Goal: Information Seeking & Learning: Learn about a topic

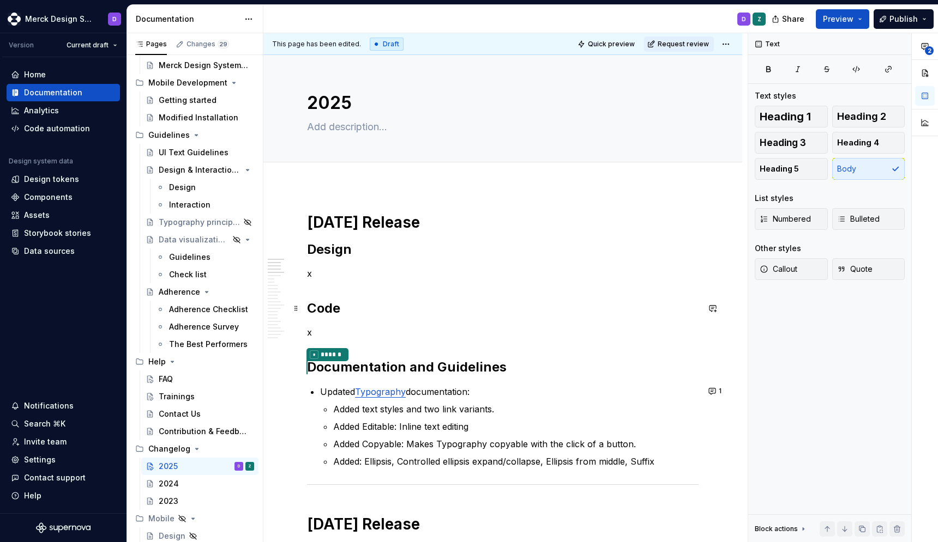
scroll to position [2, 0]
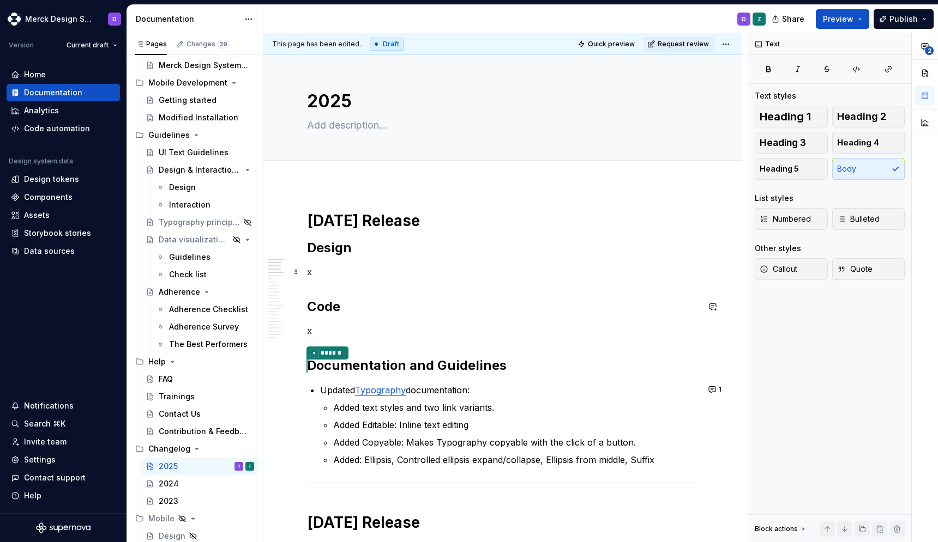
click at [358, 273] on p "x" at bounding box center [502, 272] width 391 height 13
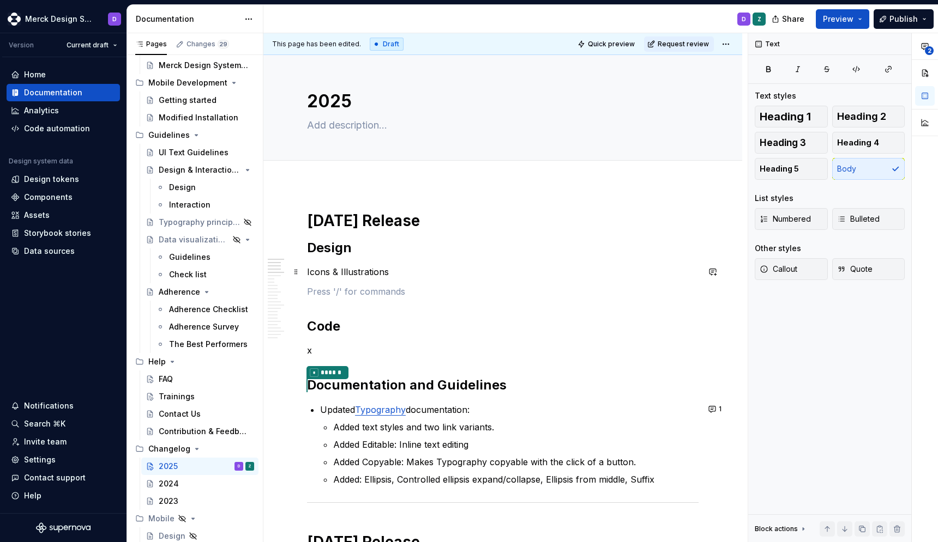
click at [356, 271] on p "Icons & Illustrations" at bounding box center [502, 272] width 391 height 13
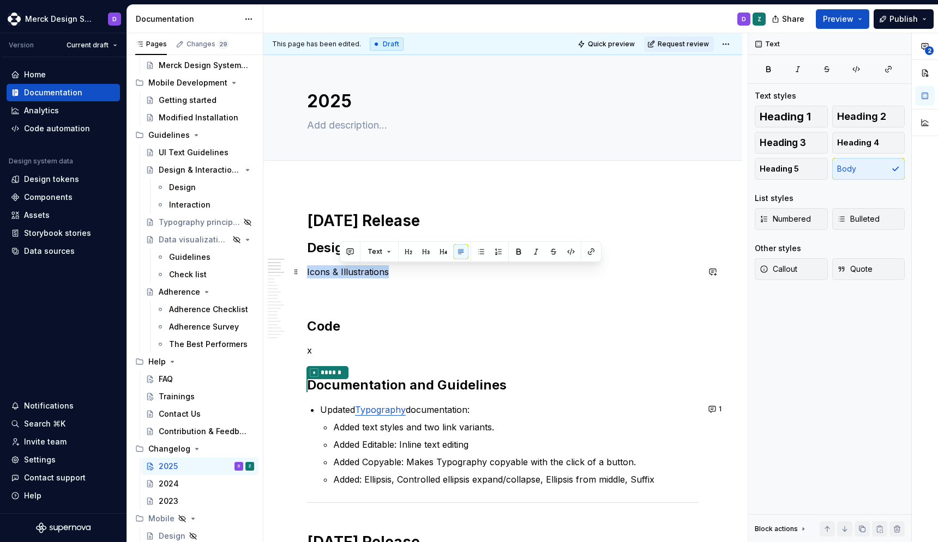
click at [356, 271] on p "Icons & Illustrations" at bounding box center [502, 272] width 391 height 13
click at [364, 286] on p at bounding box center [502, 291] width 391 height 13
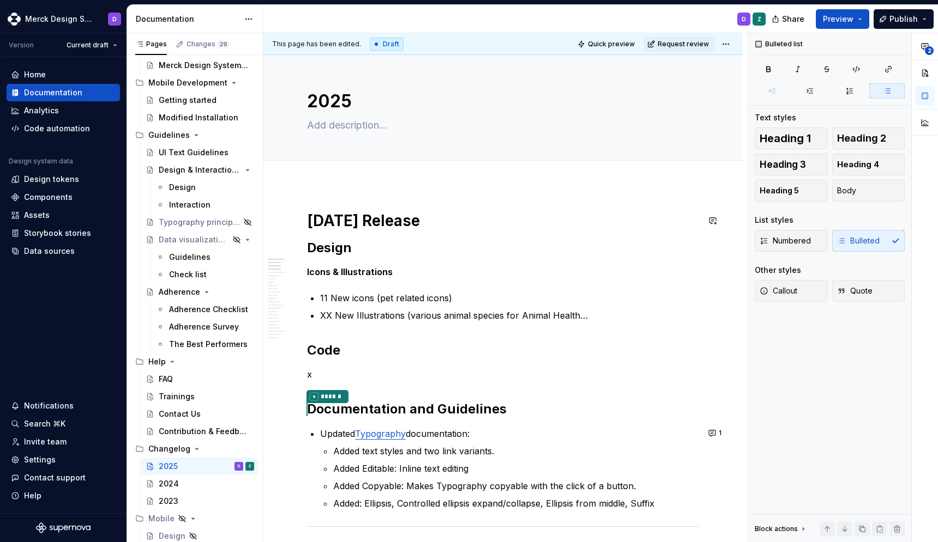
type textarea "*"
